Goal: Information Seeking & Learning: Learn about a topic

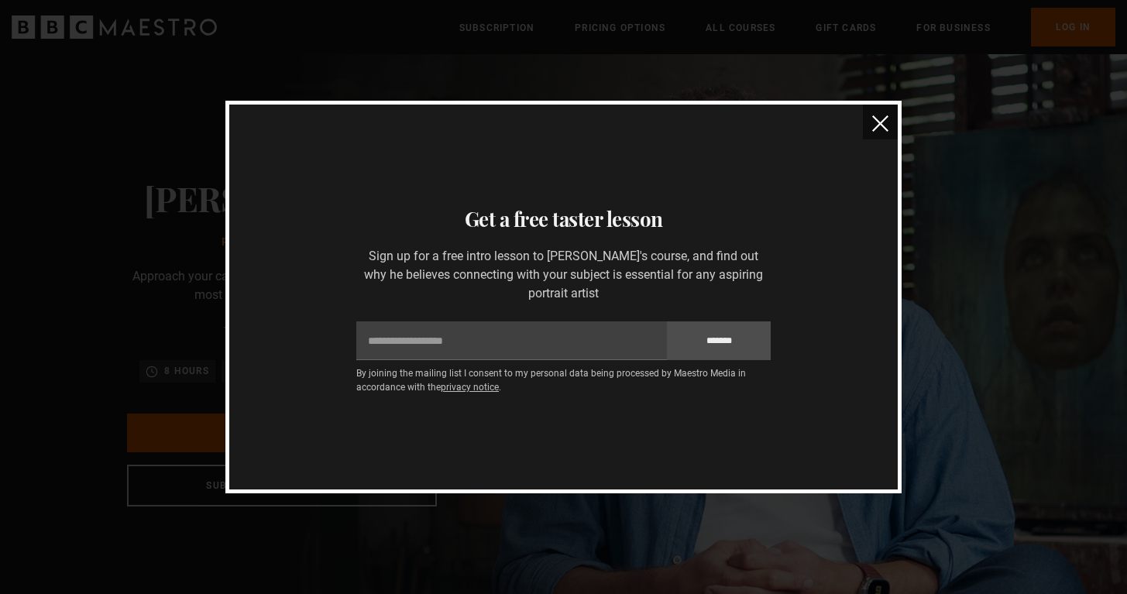
scroll to position [0, 609]
click at [884, 127] on img "close" at bounding box center [880, 123] width 16 height 16
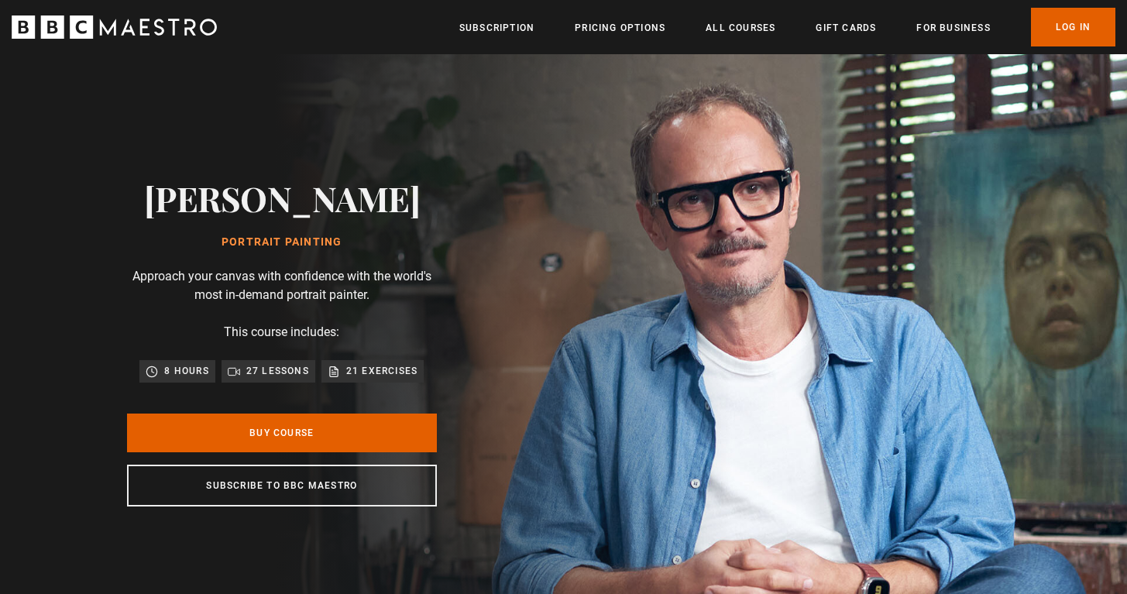
scroll to position [0, 1015]
click at [1071, 31] on link "Log In" at bounding box center [1073, 27] width 84 height 39
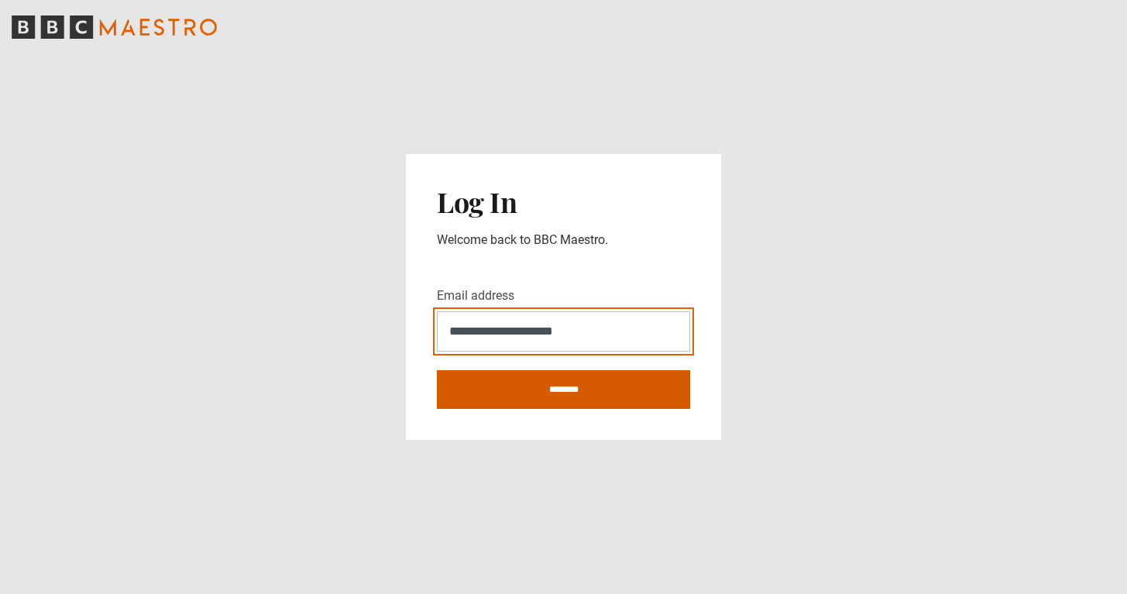
type input "**********"
click at [547, 385] on input "********" at bounding box center [563, 389] width 253 height 39
type input "**********"
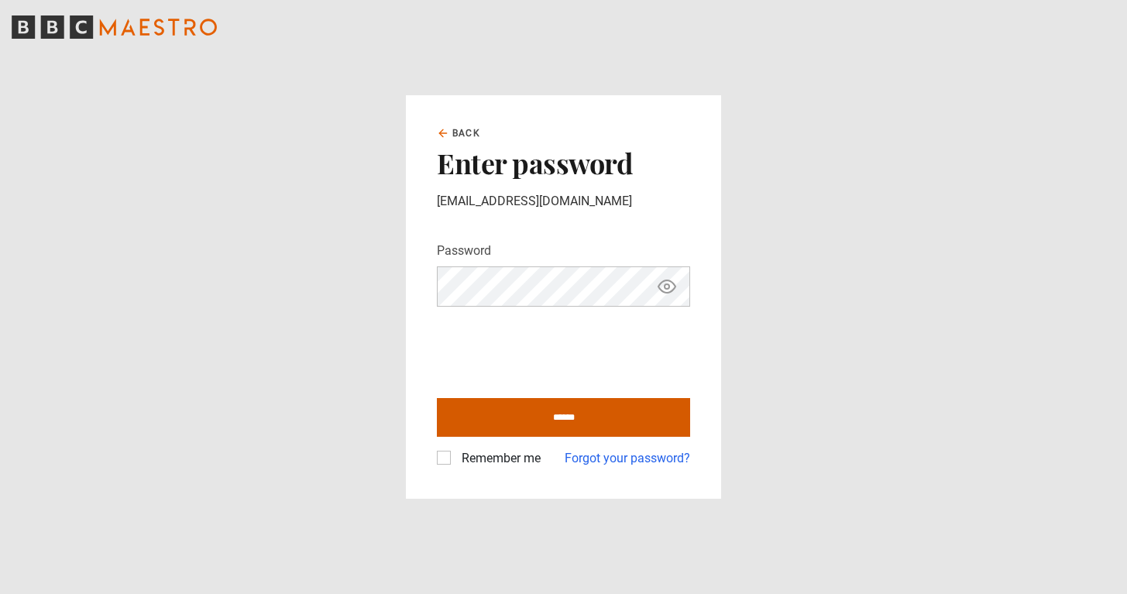
click at [552, 410] on input "******" at bounding box center [563, 417] width 253 height 39
type input "**********"
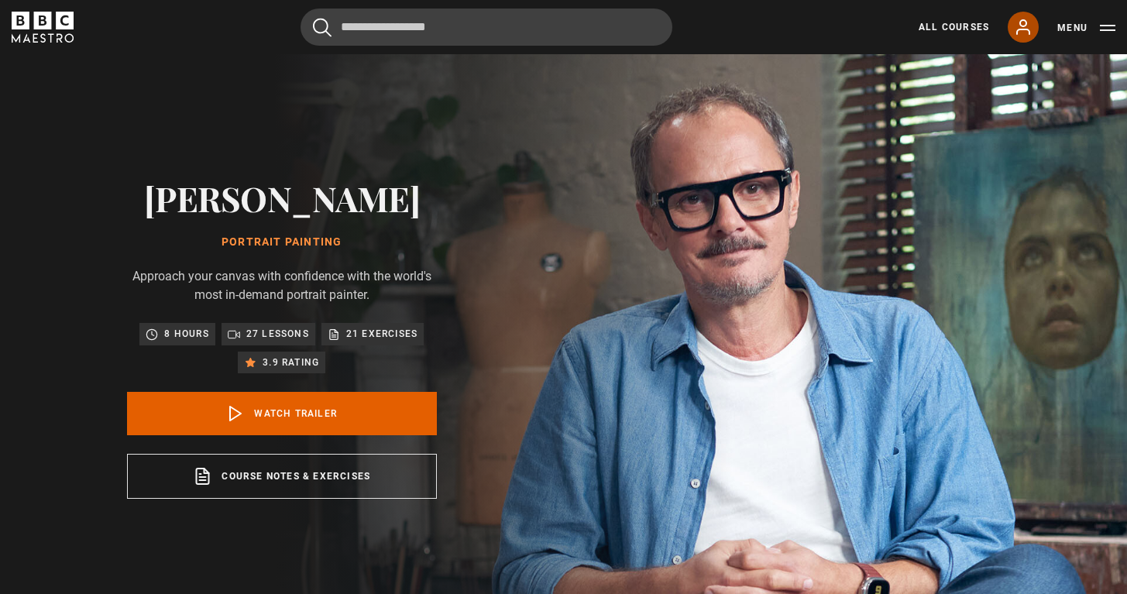
click at [1019, 26] on icon at bounding box center [1023, 27] width 19 height 19
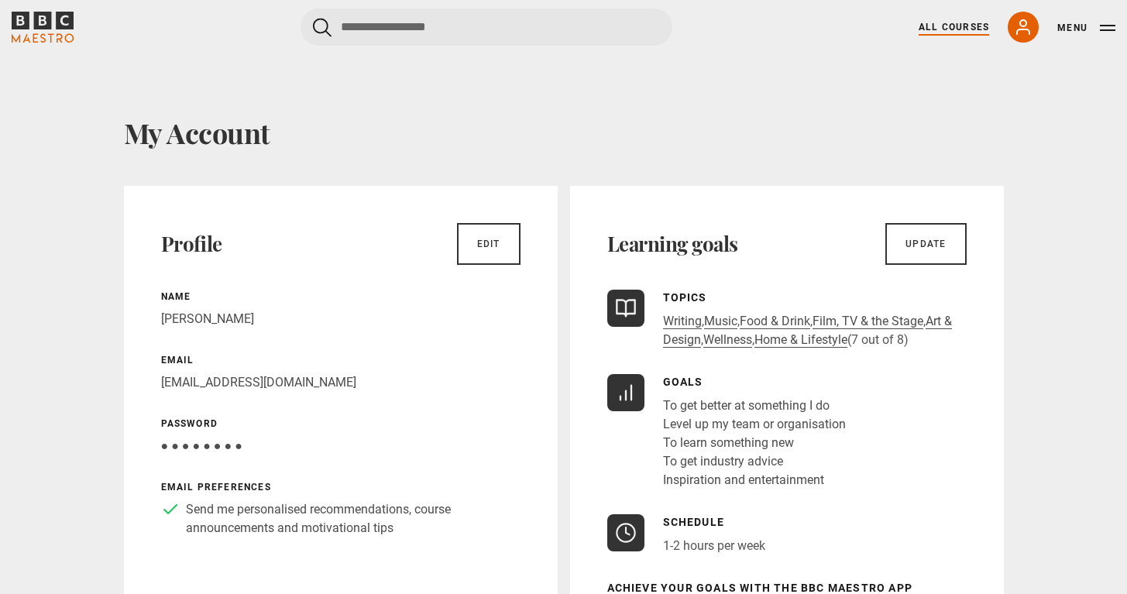
click at [949, 28] on link "All Courses" at bounding box center [953, 27] width 70 height 14
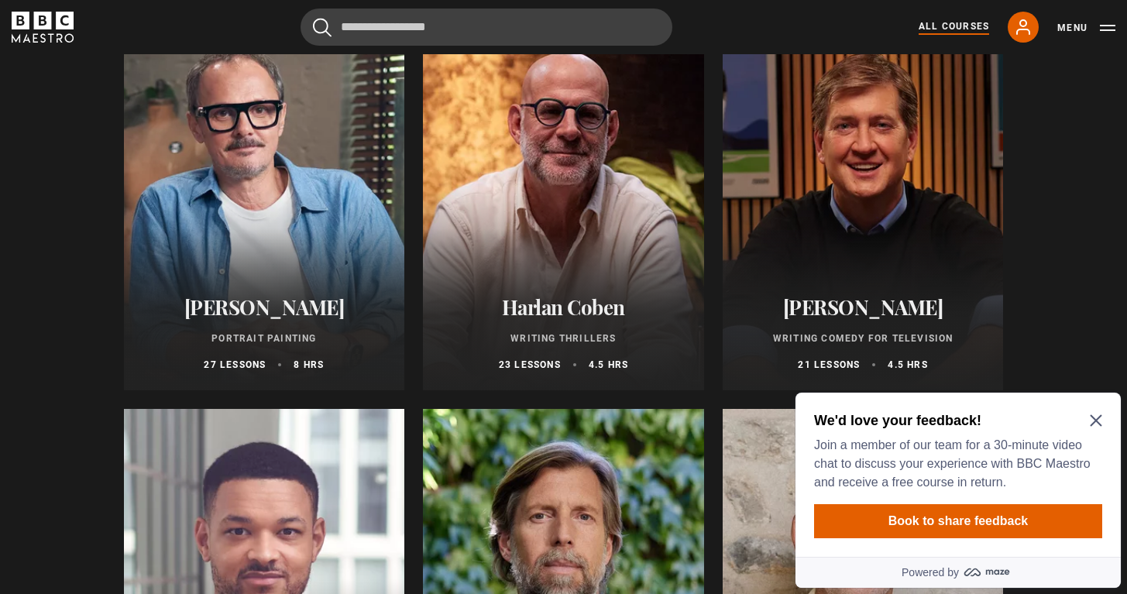
scroll to position [1395, 0]
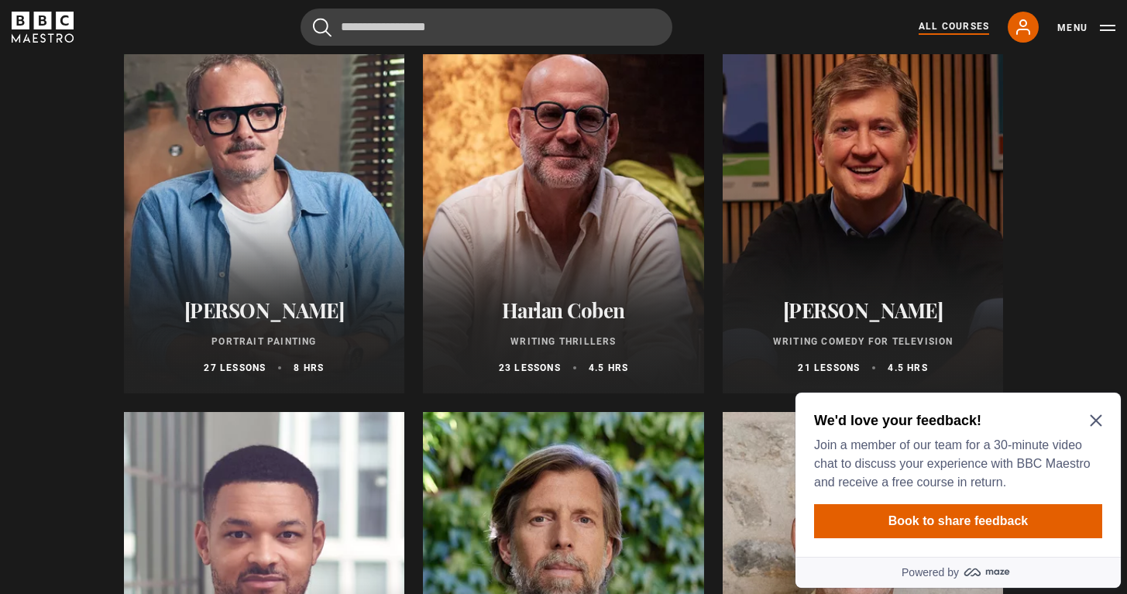
click at [258, 176] on div at bounding box center [264, 208] width 281 height 372
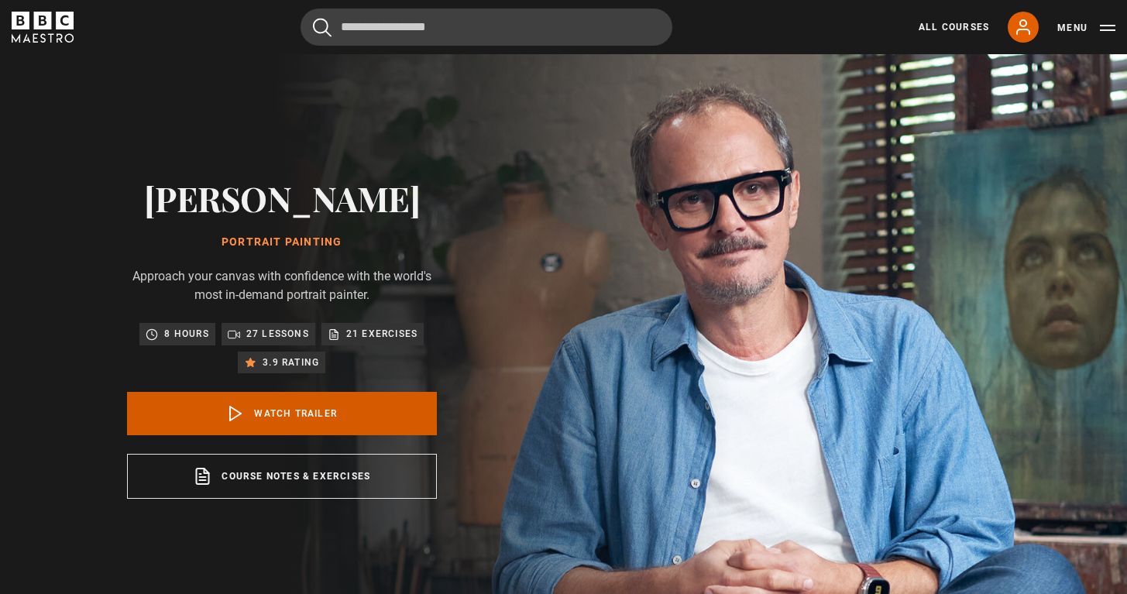
click at [276, 404] on link "Watch Trailer" at bounding box center [282, 413] width 310 height 43
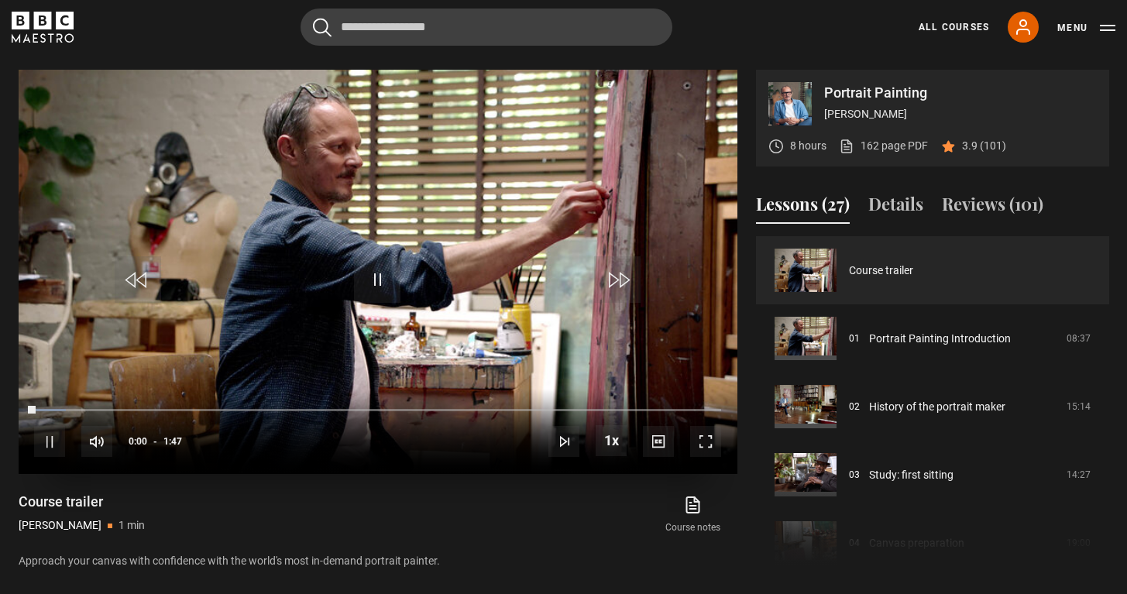
scroll to position [621, 0]
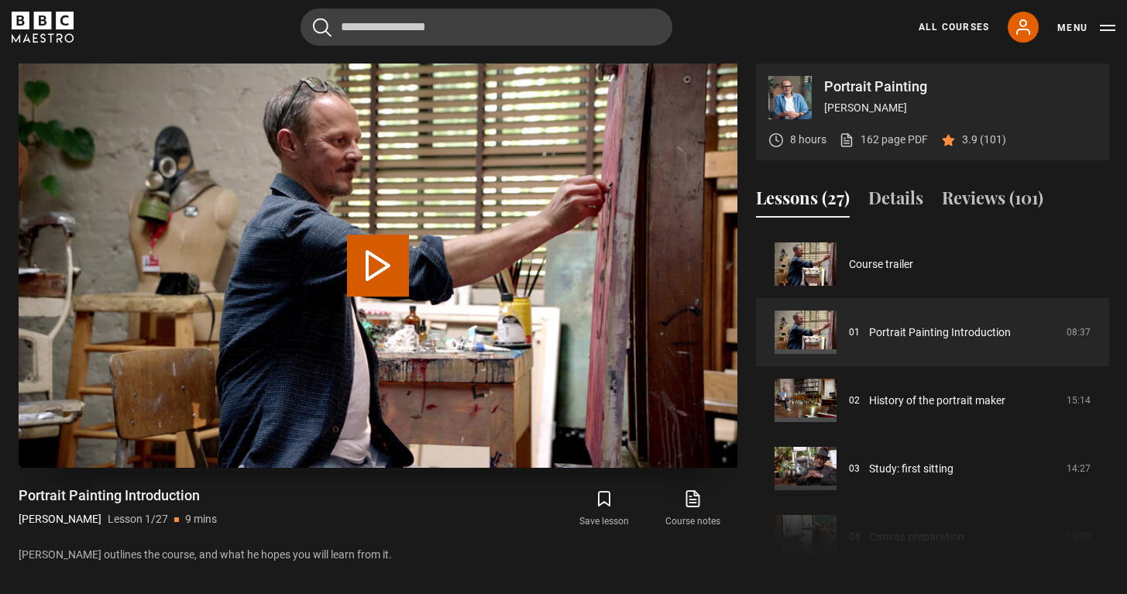
click at [374, 263] on button "Play Lesson Portrait Painting Introduction" at bounding box center [378, 266] width 62 height 62
click at [603, 497] on icon "submit" at bounding box center [604, 498] width 19 height 19
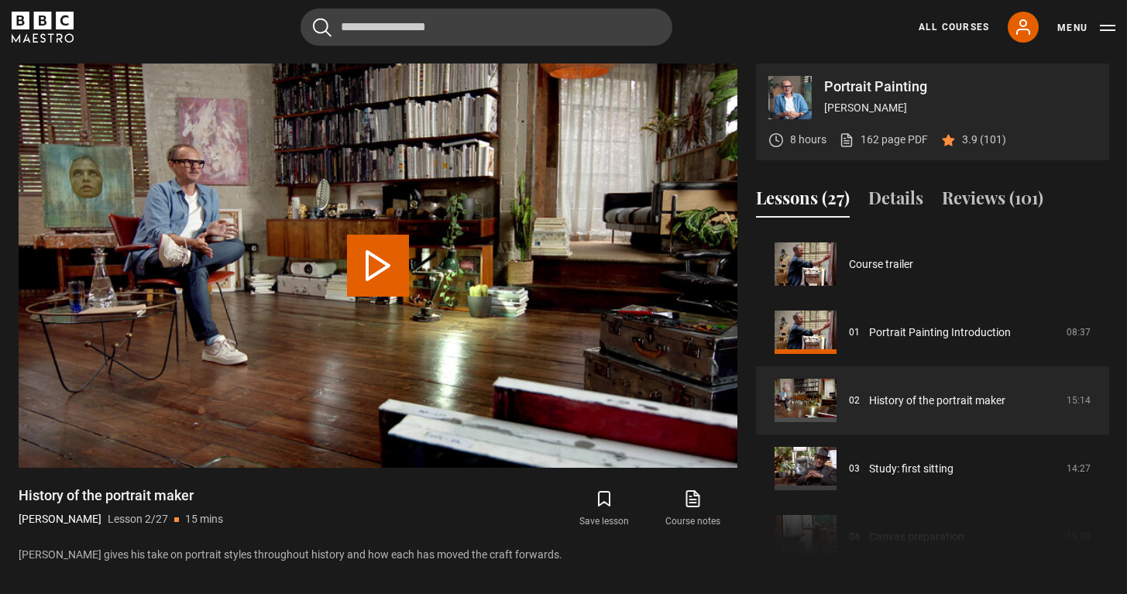
scroll to position [68, 0]
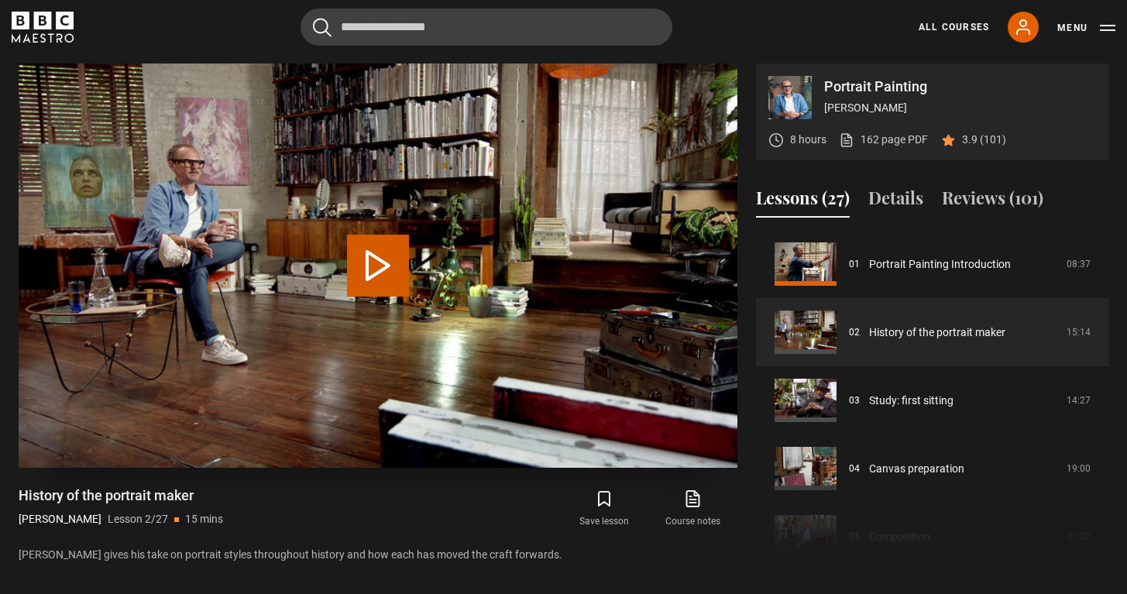
click at [373, 262] on button "Play Lesson History of the portrait maker" at bounding box center [378, 266] width 62 height 62
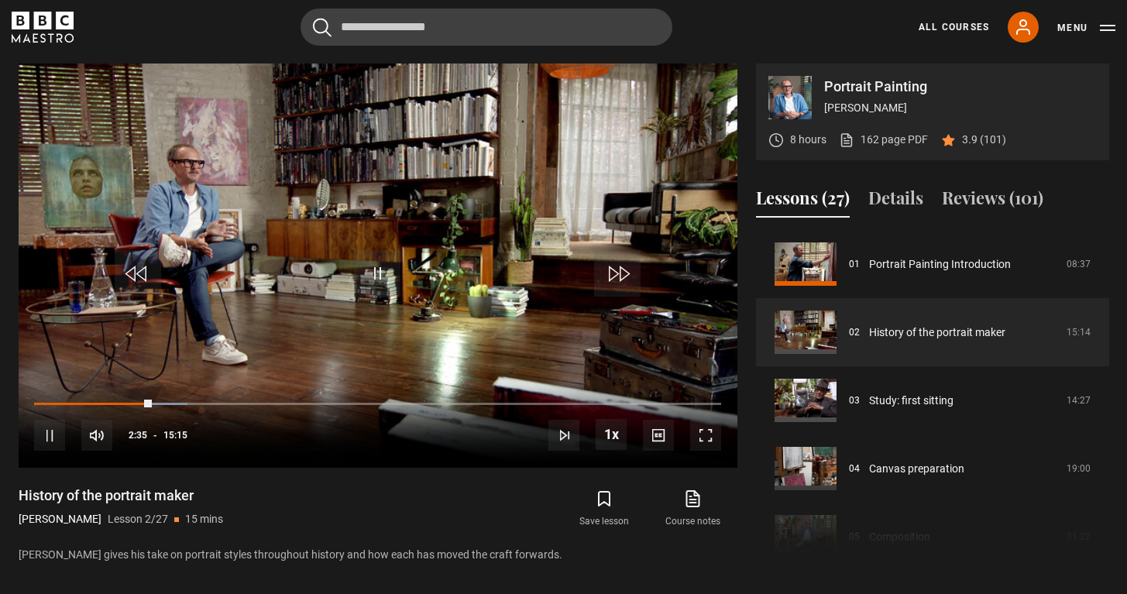
click at [605, 496] on icon "submit" at bounding box center [604, 498] width 19 height 19
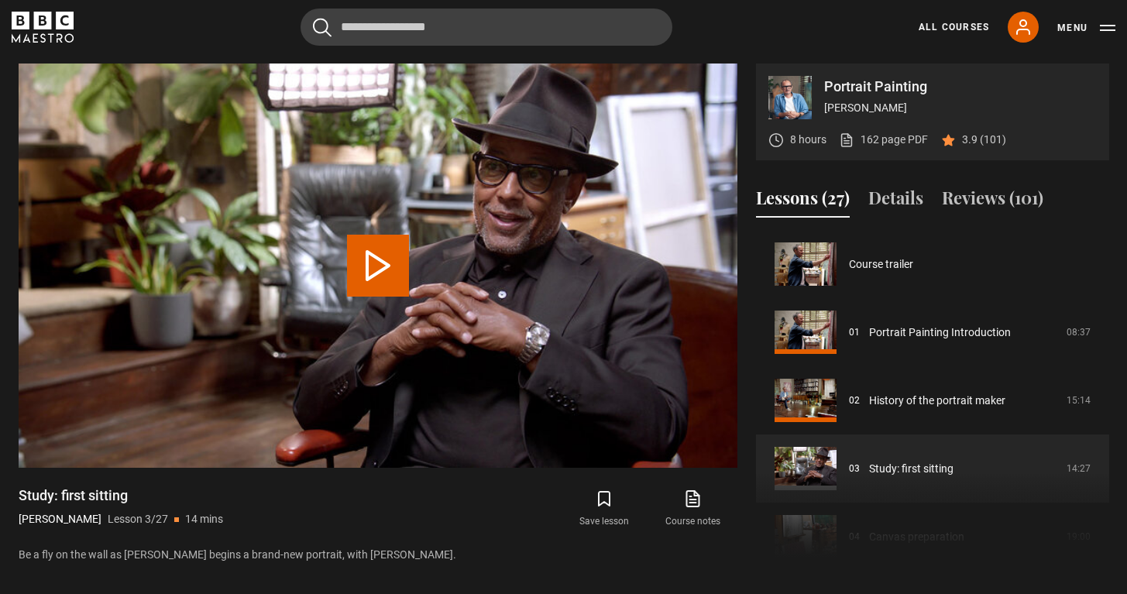
scroll to position [136, 0]
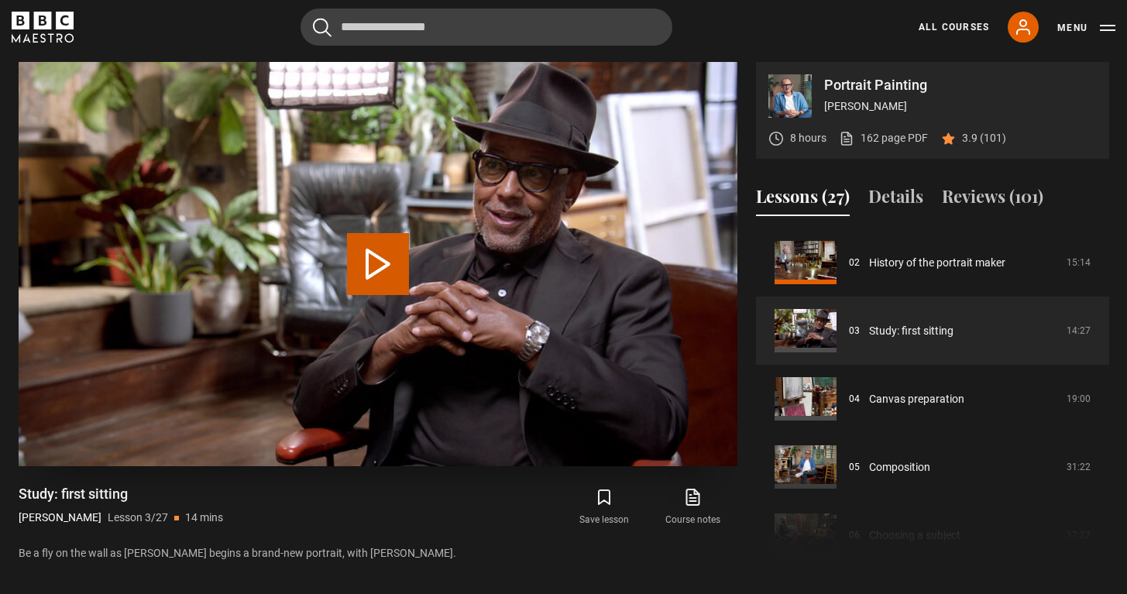
click at [373, 259] on button "Play Lesson Study: first sitting" at bounding box center [378, 264] width 62 height 62
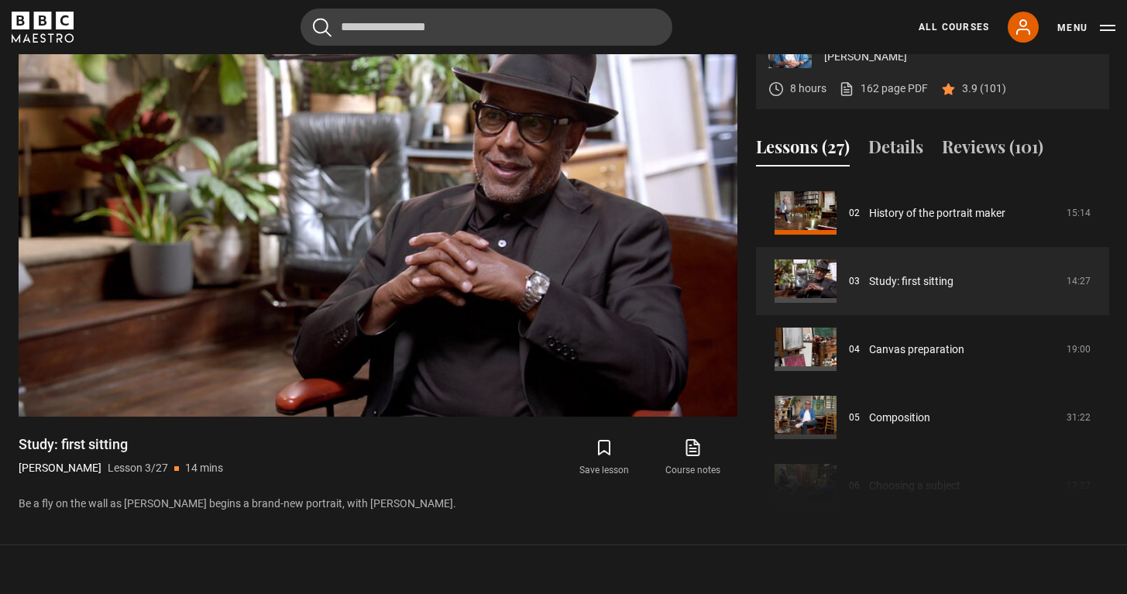
scroll to position [666, 1]
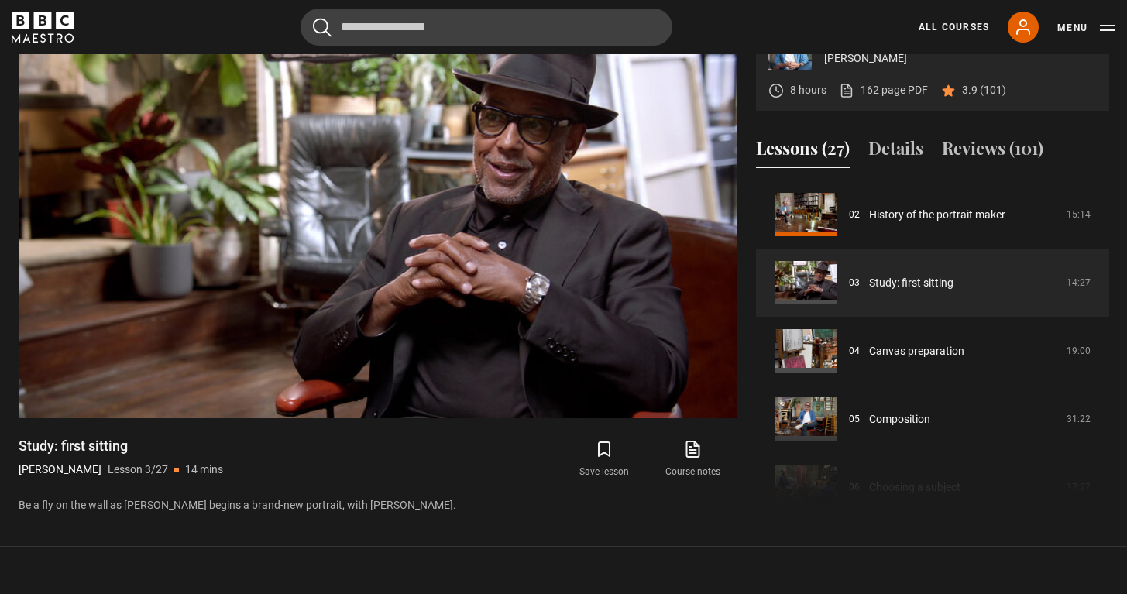
click at [604, 451] on icon "submit" at bounding box center [604, 449] width 19 height 19
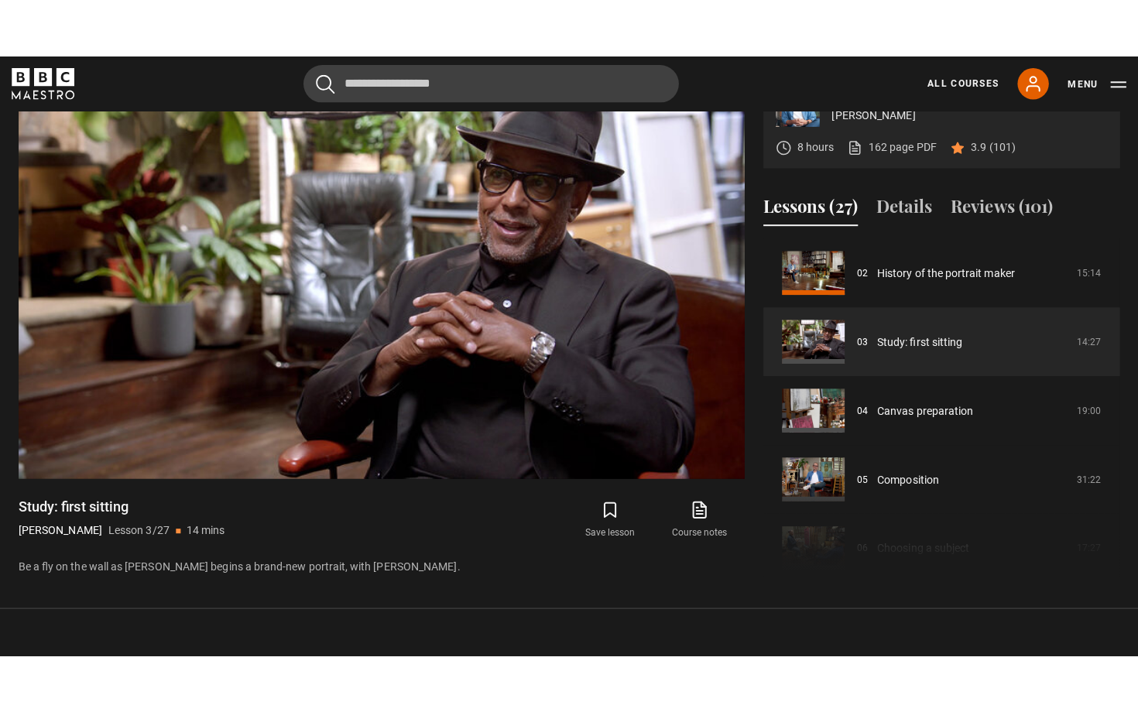
scroll to position [671, 0]
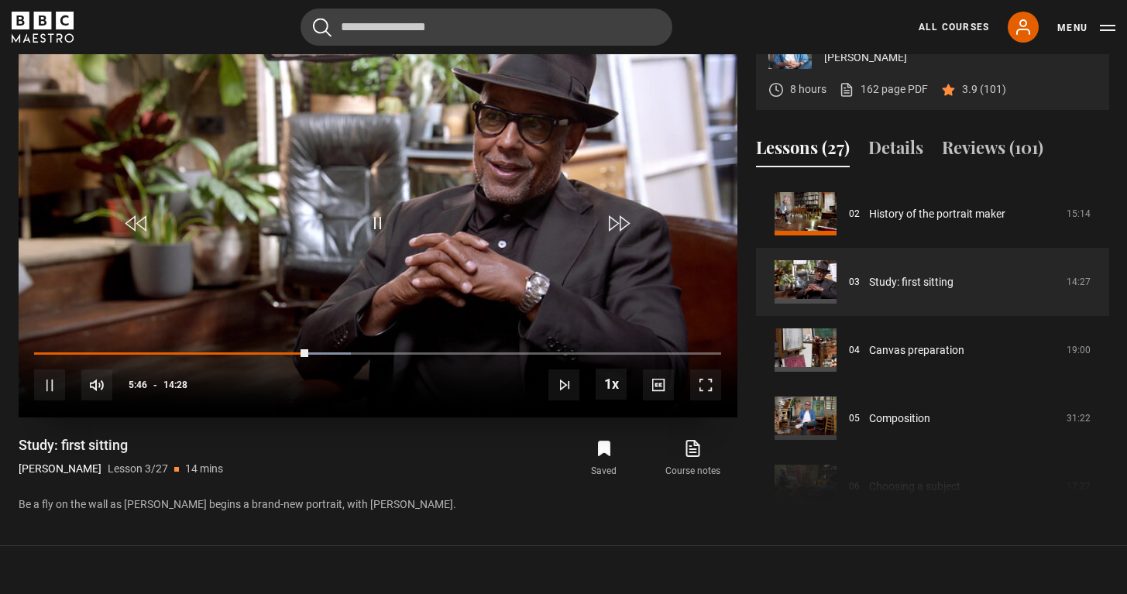
click at [706, 382] on span "Video Player" at bounding box center [705, 384] width 31 height 31
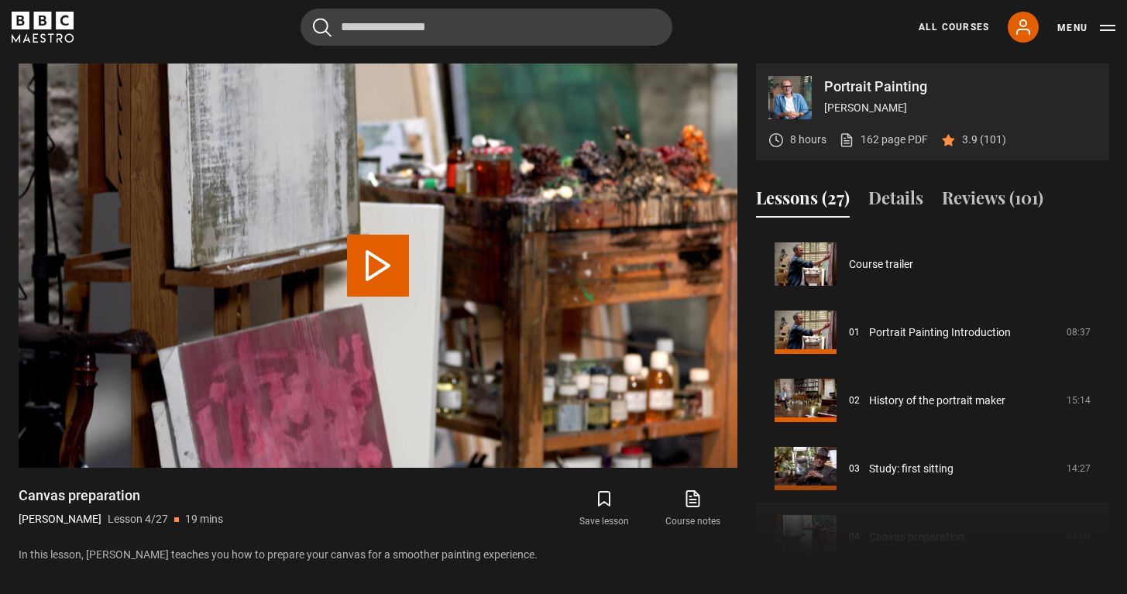
scroll to position [204, 0]
